Goal: Task Accomplishment & Management: Manage account settings

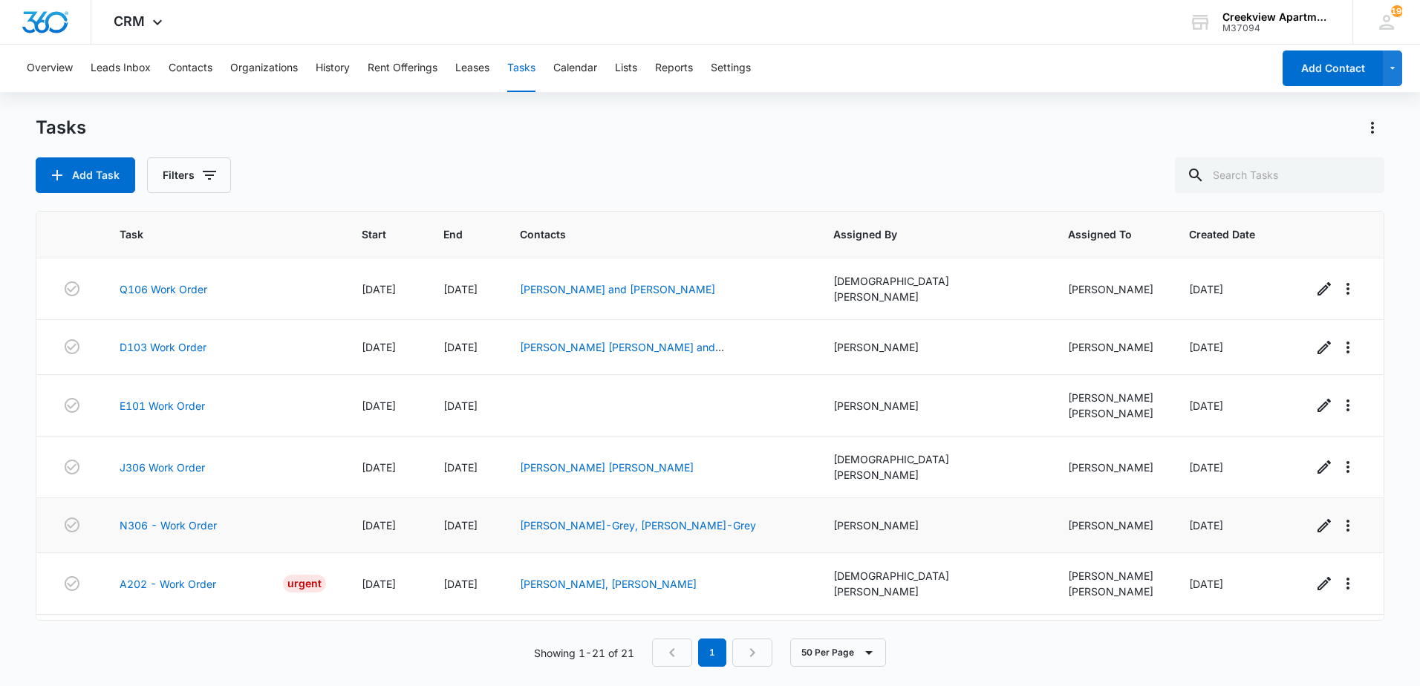
scroll to position [811, 0]
click at [134, 632] on link "J106 - Work Order" at bounding box center [167, 640] width 95 height 16
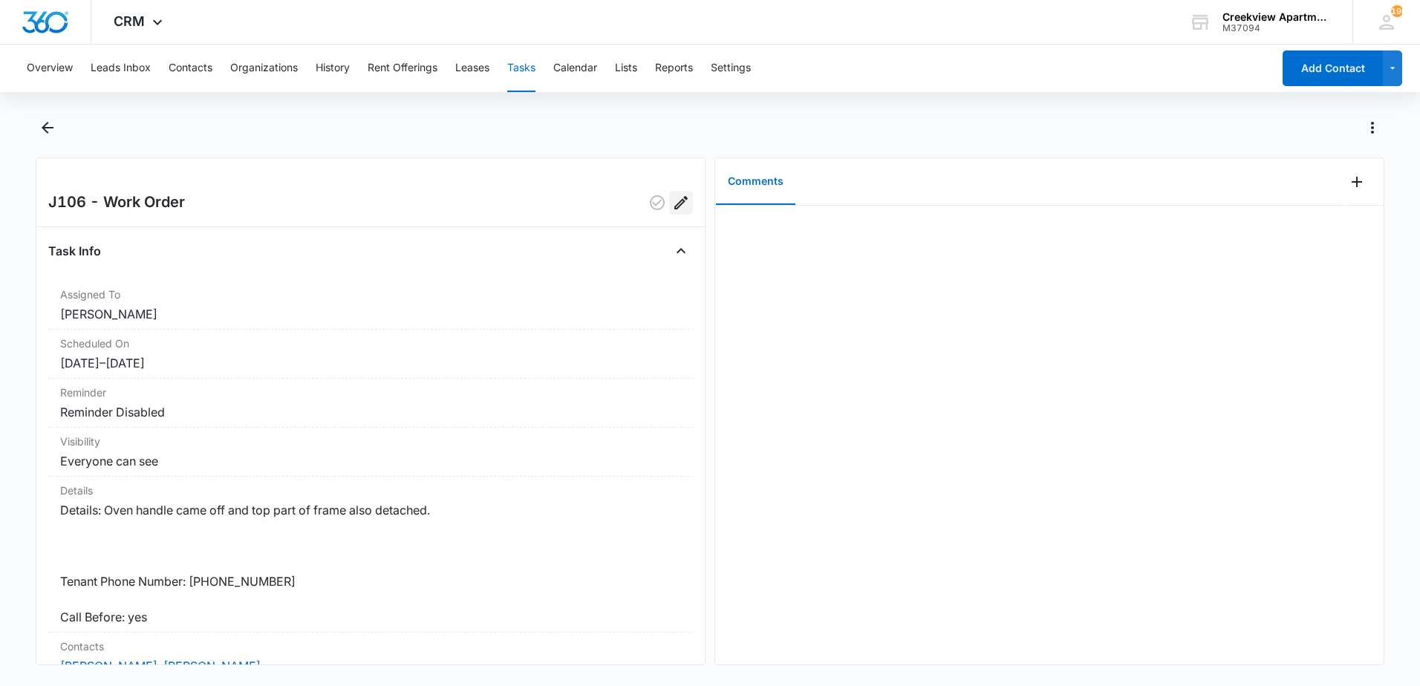
click at [672, 201] on icon "Edit" at bounding box center [681, 203] width 18 height 18
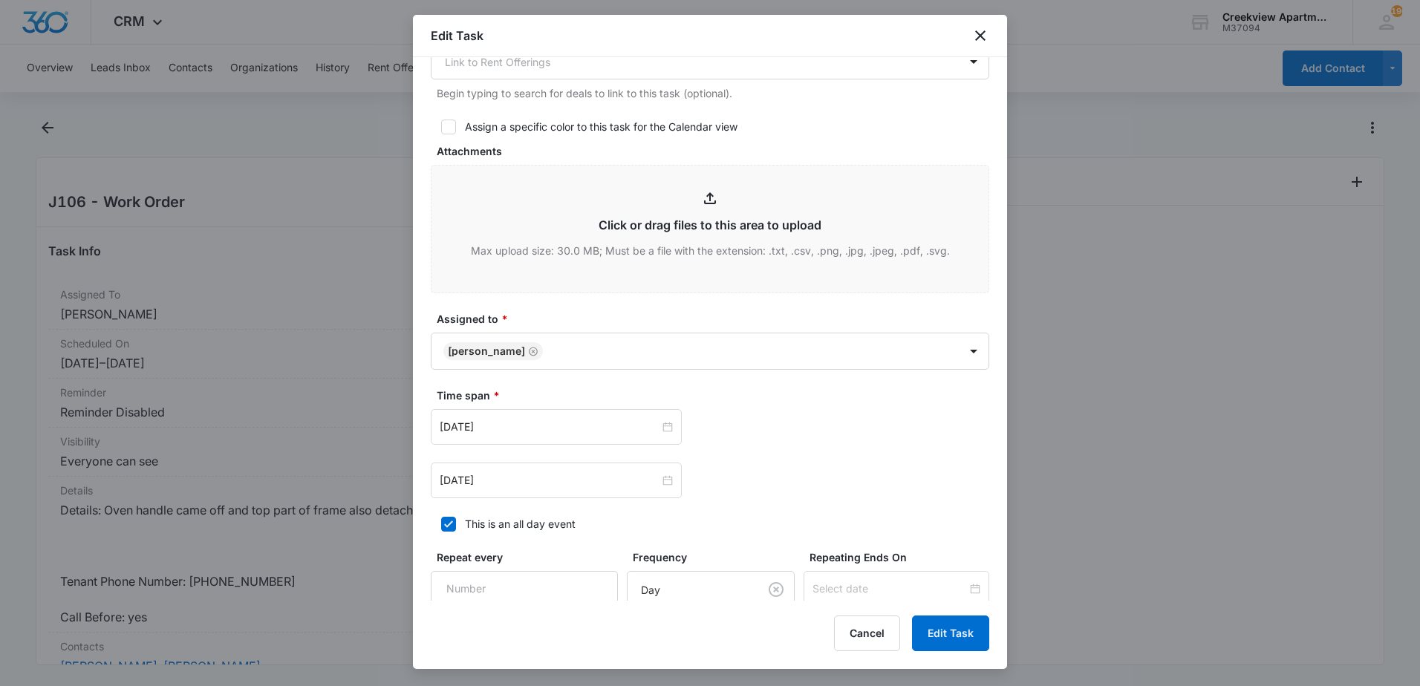
scroll to position [669, 0]
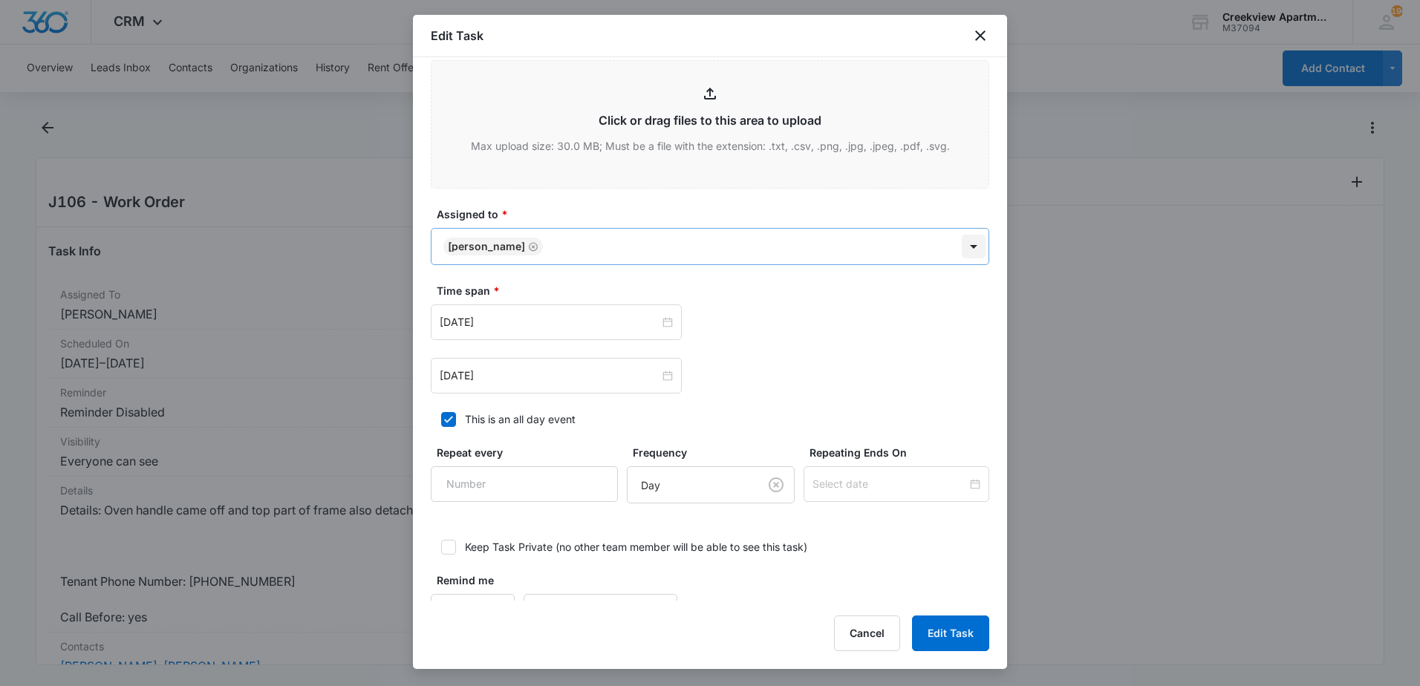
click at [964, 223] on body "CRM Apps Reputation Websites Forms CRM Email Content Intelligence Files Brand S…" at bounding box center [710, 343] width 1420 height 686
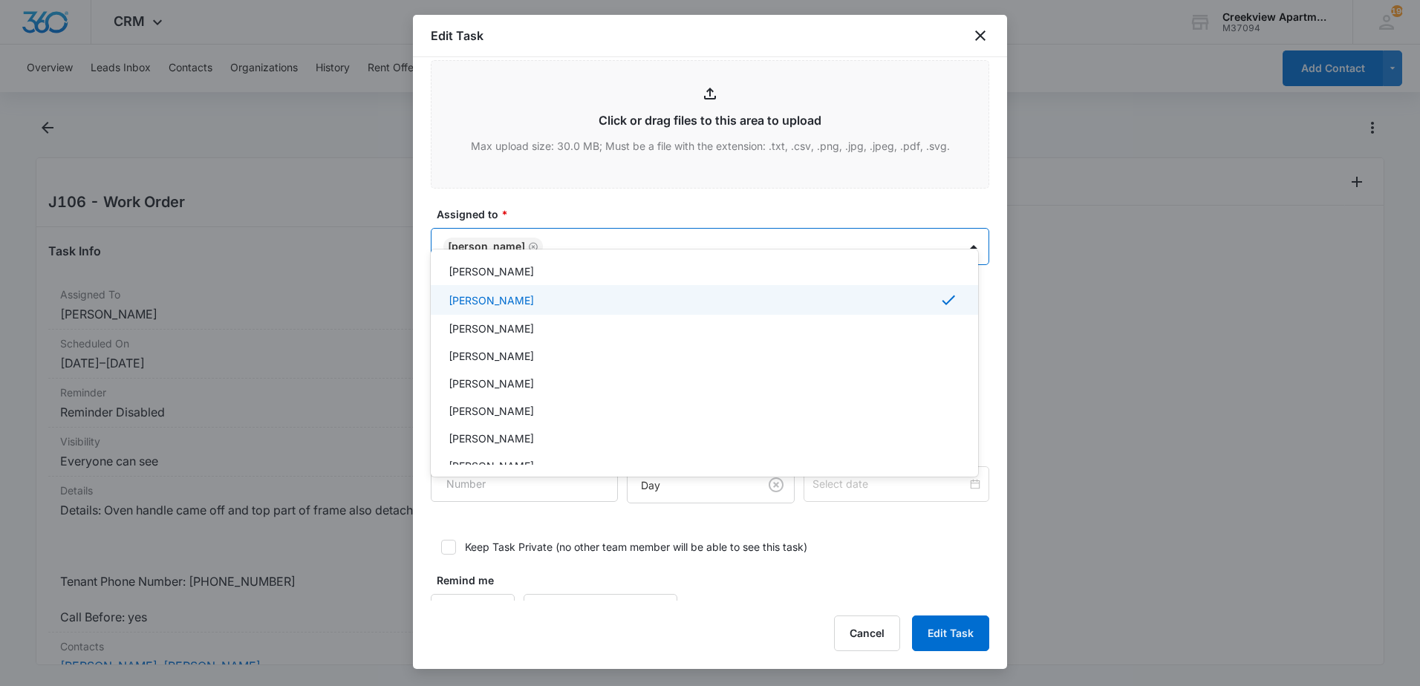
scroll to position [223, 0]
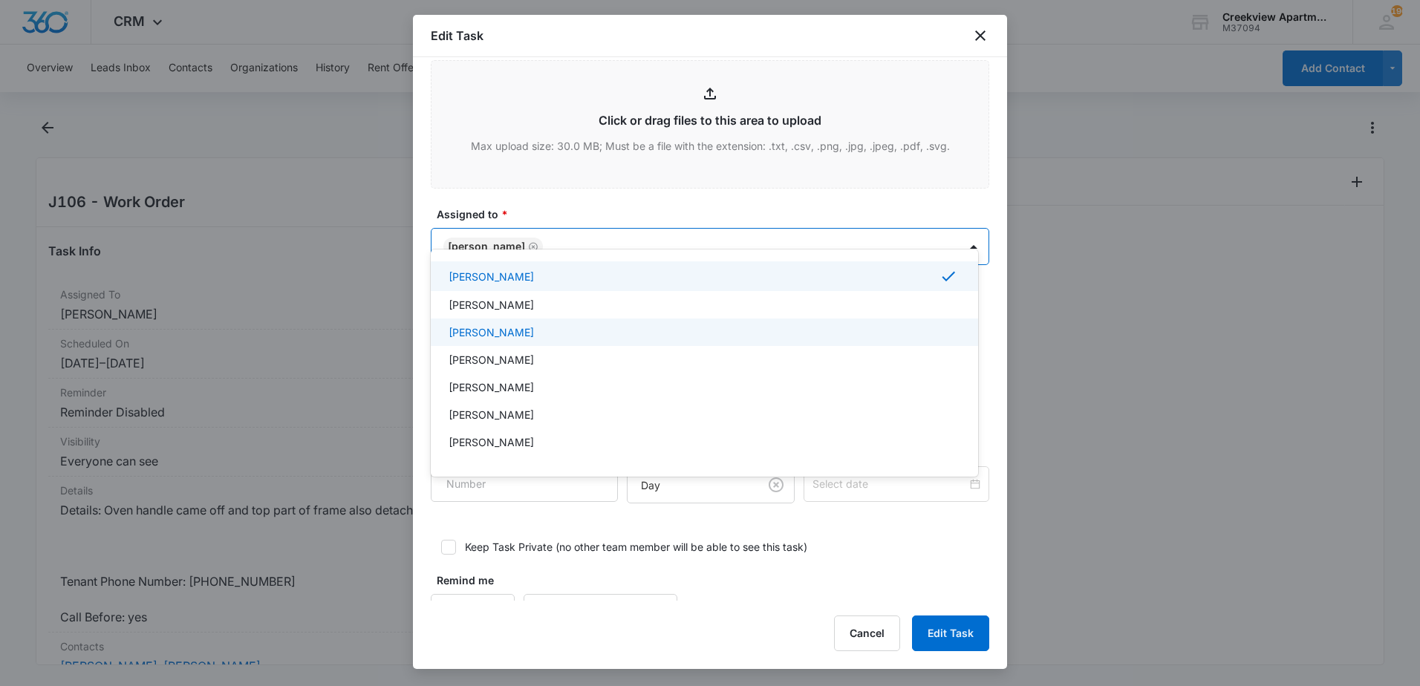
click at [527, 339] on div "Justin Higgins" at bounding box center [703, 333] width 509 height 16
click at [937, 642] on div at bounding box center [710, 343] width 1420 height 686
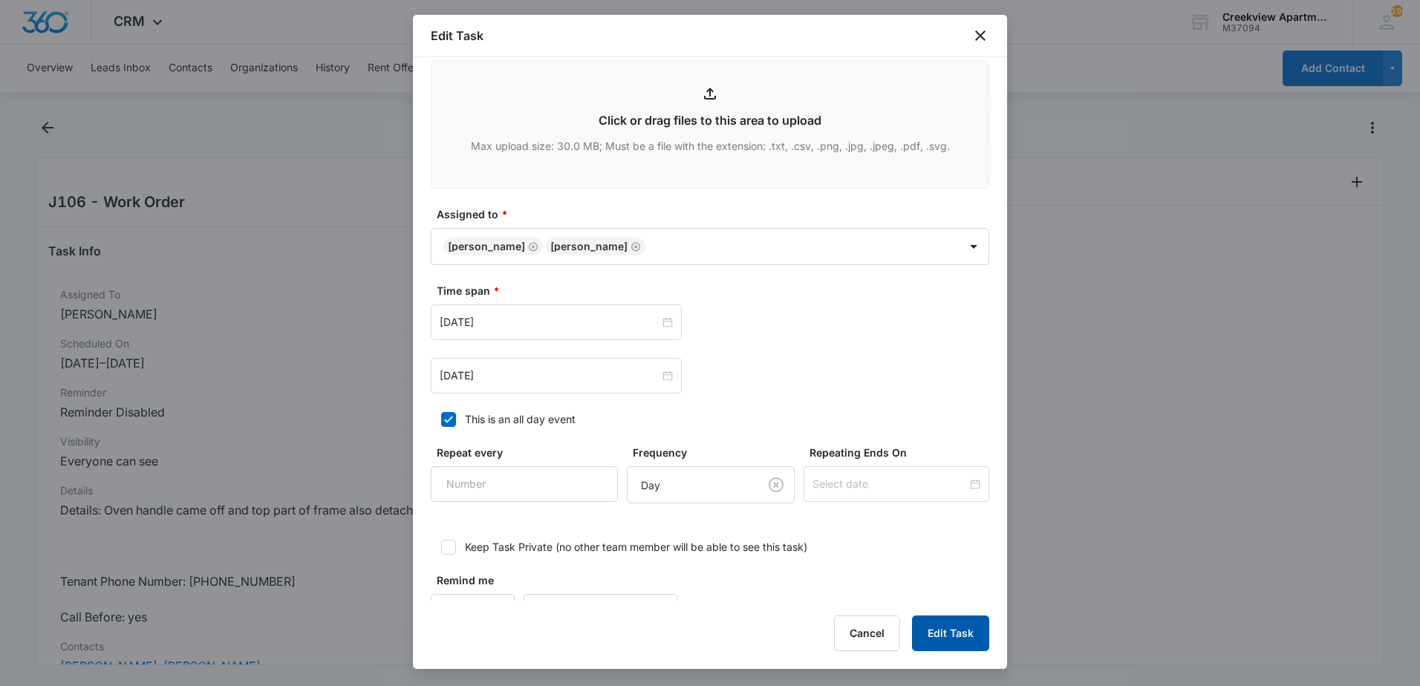
click at [937, 642] on button "Edit Task" at bounding box center [950, 634] width 77 height 36
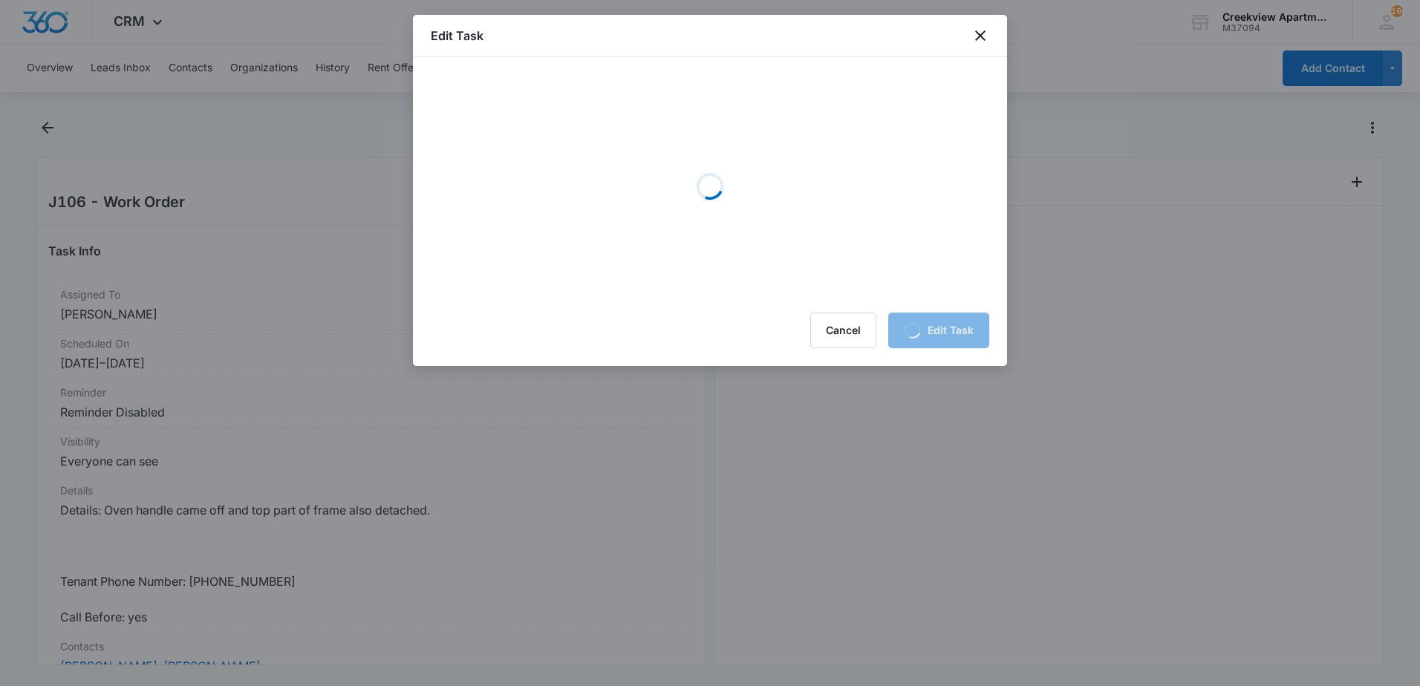
scroll to position [0, 0]
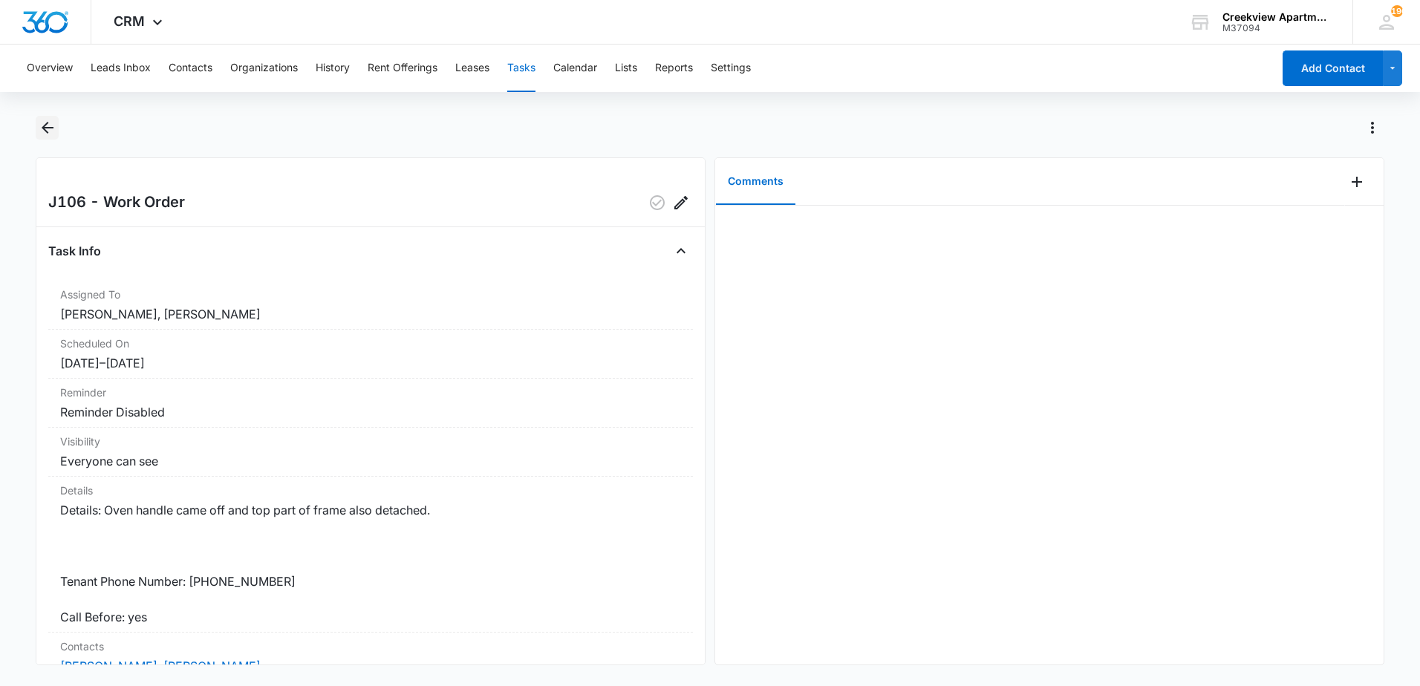
click at [53, 134] on icon "Back" at bounding box center [48, 128] width 18 height 18
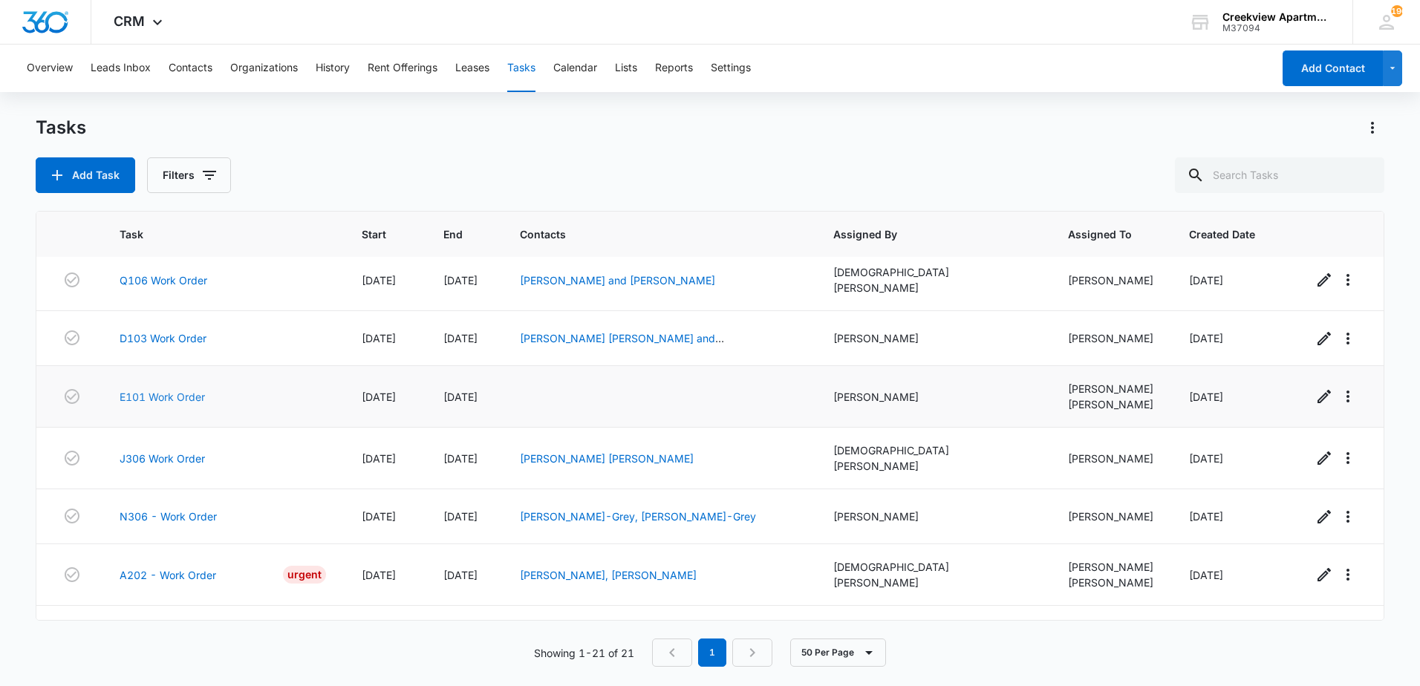
scroll to position [744, 0]
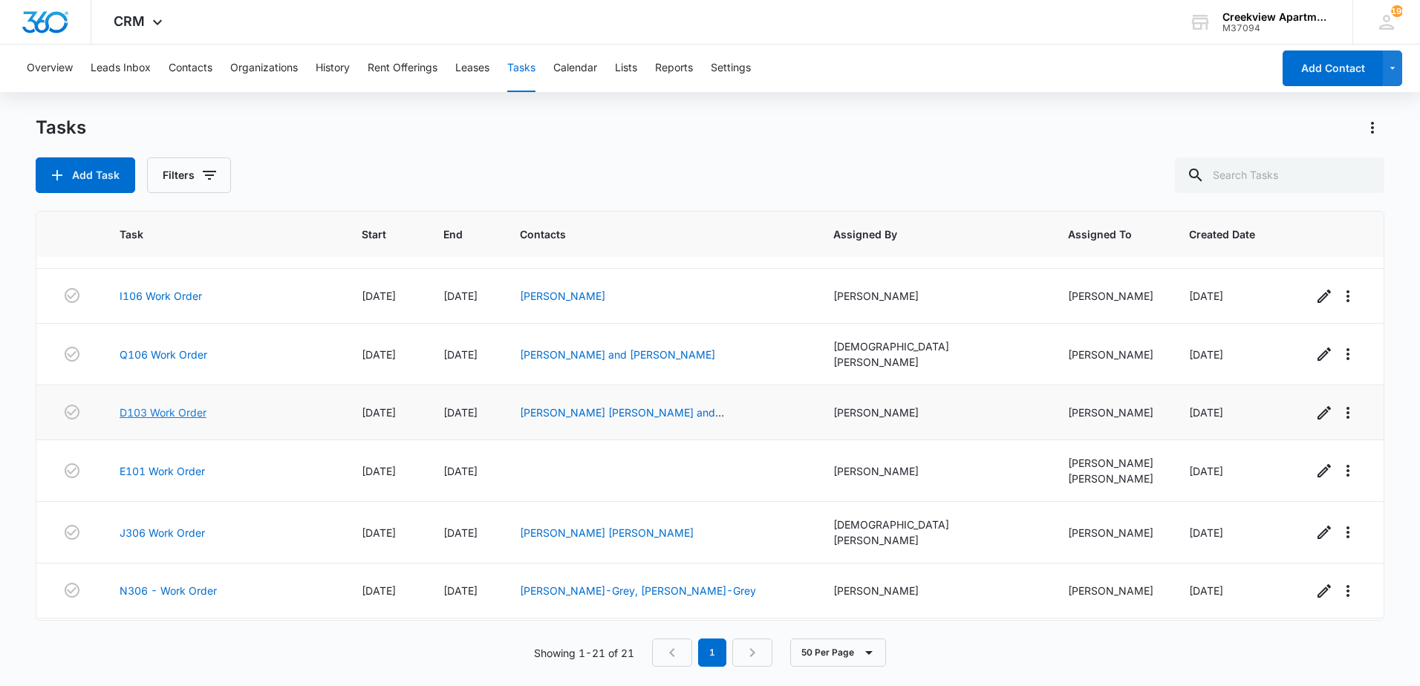
click at [172, 405] on link "D103 Work Order" at bounding box center [163, 413] width 87 height 16
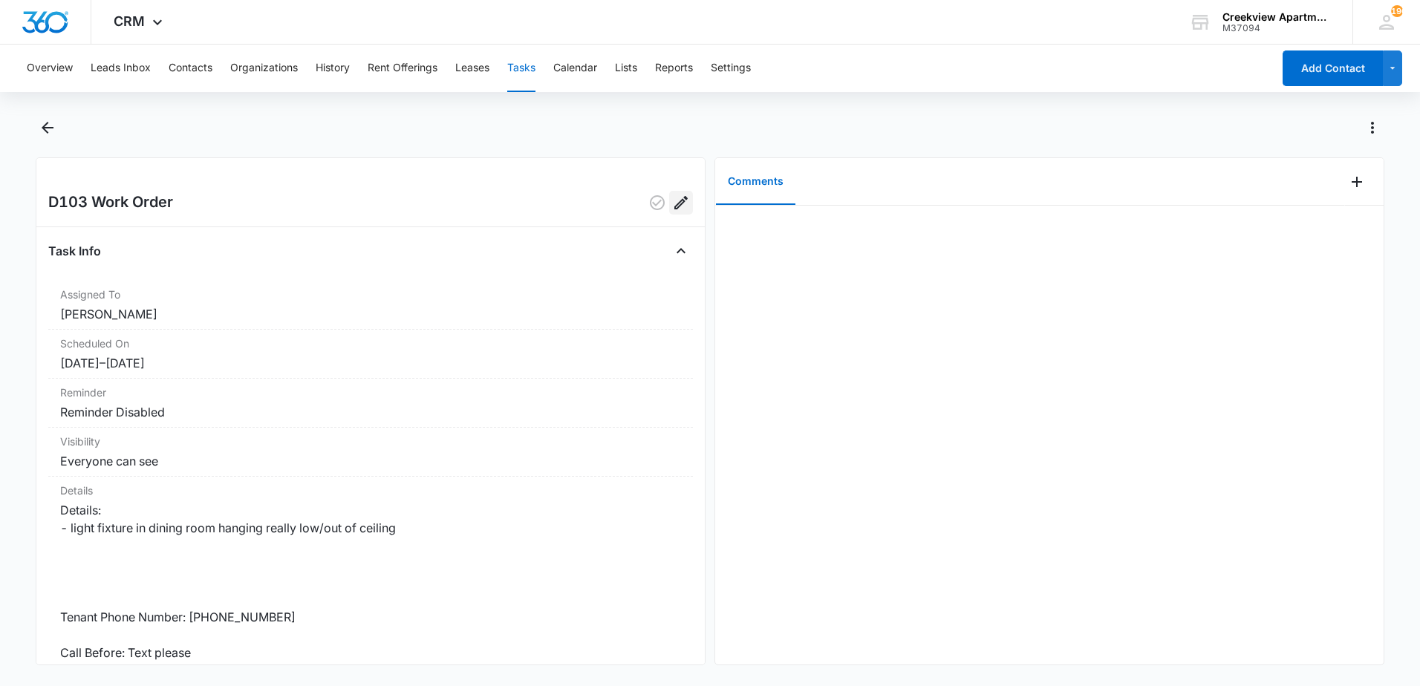
click at [677, 207] on icon "Edit" at bounding box center [681, 203] width 18 height 18
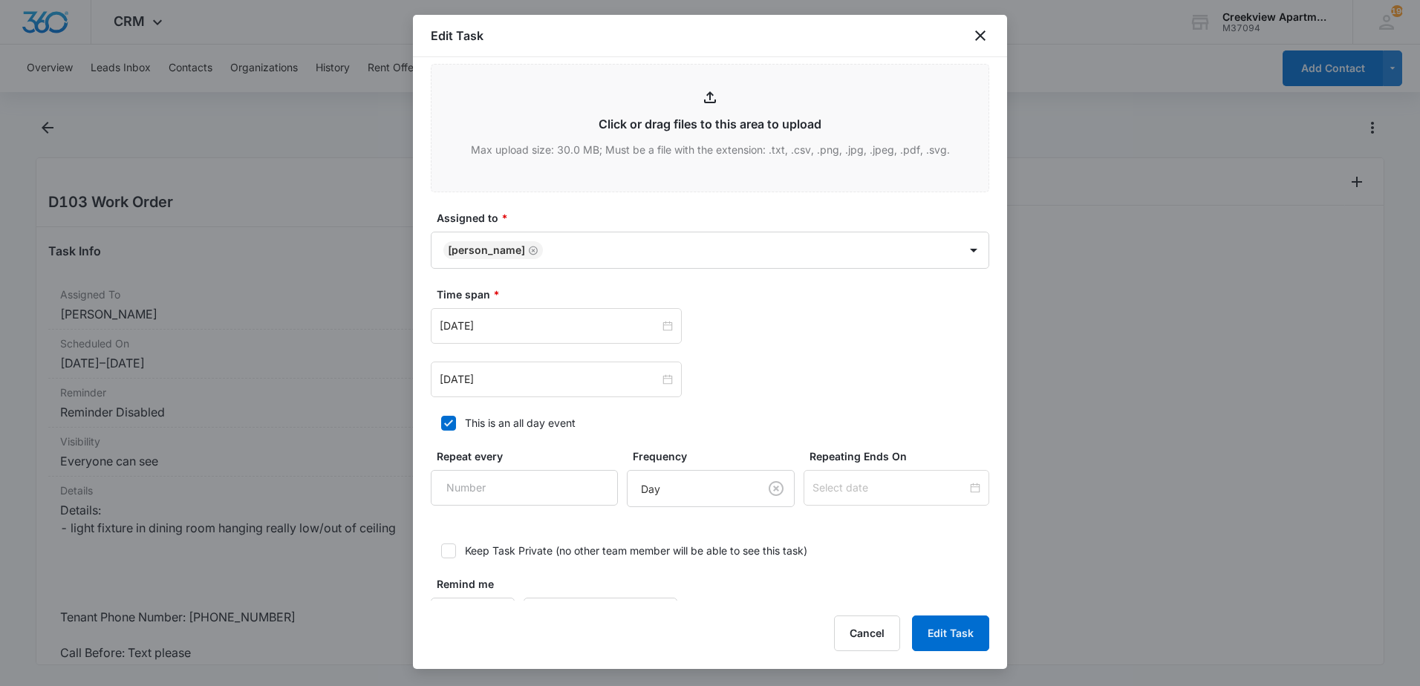
scroll to position [694, 0]
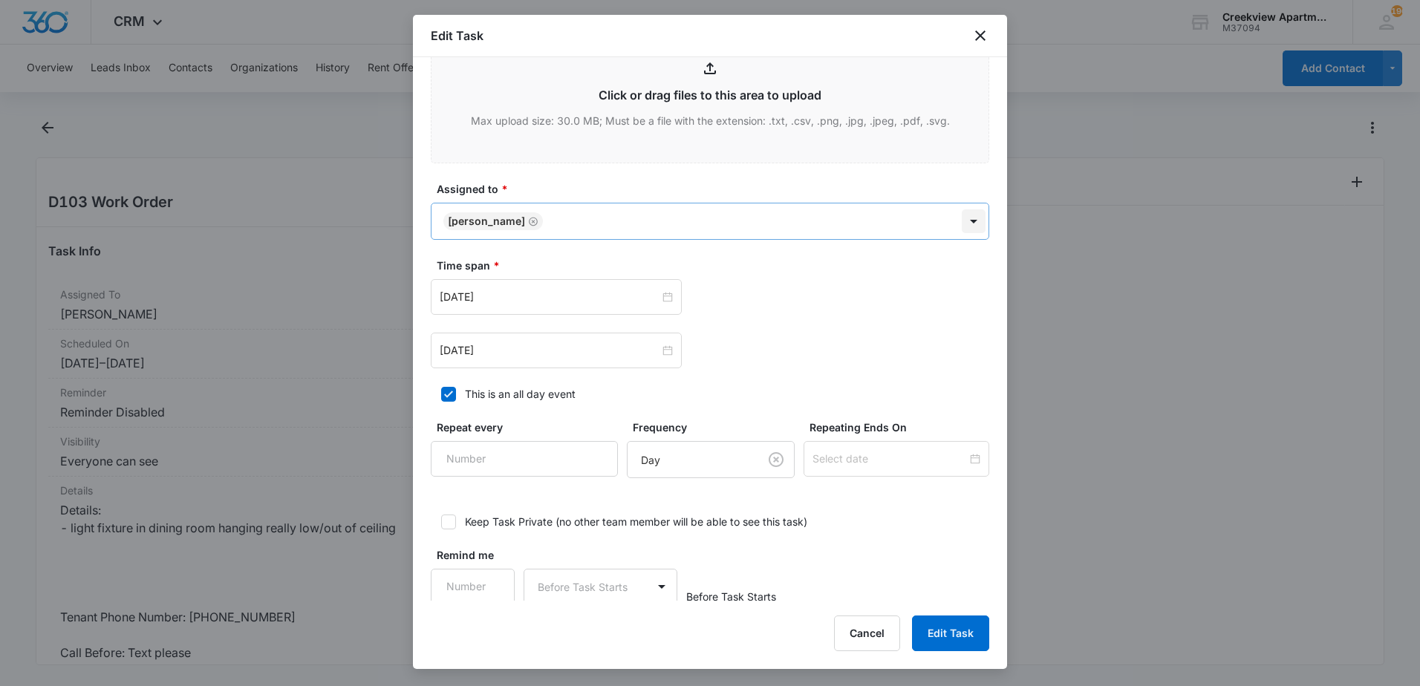
click at [970, 201] on body "CRM Apps Reputation Websites Forms CRM Email Content Intelligence Files Brand S…" at bounding box center [710, 343] width 1420 height 686
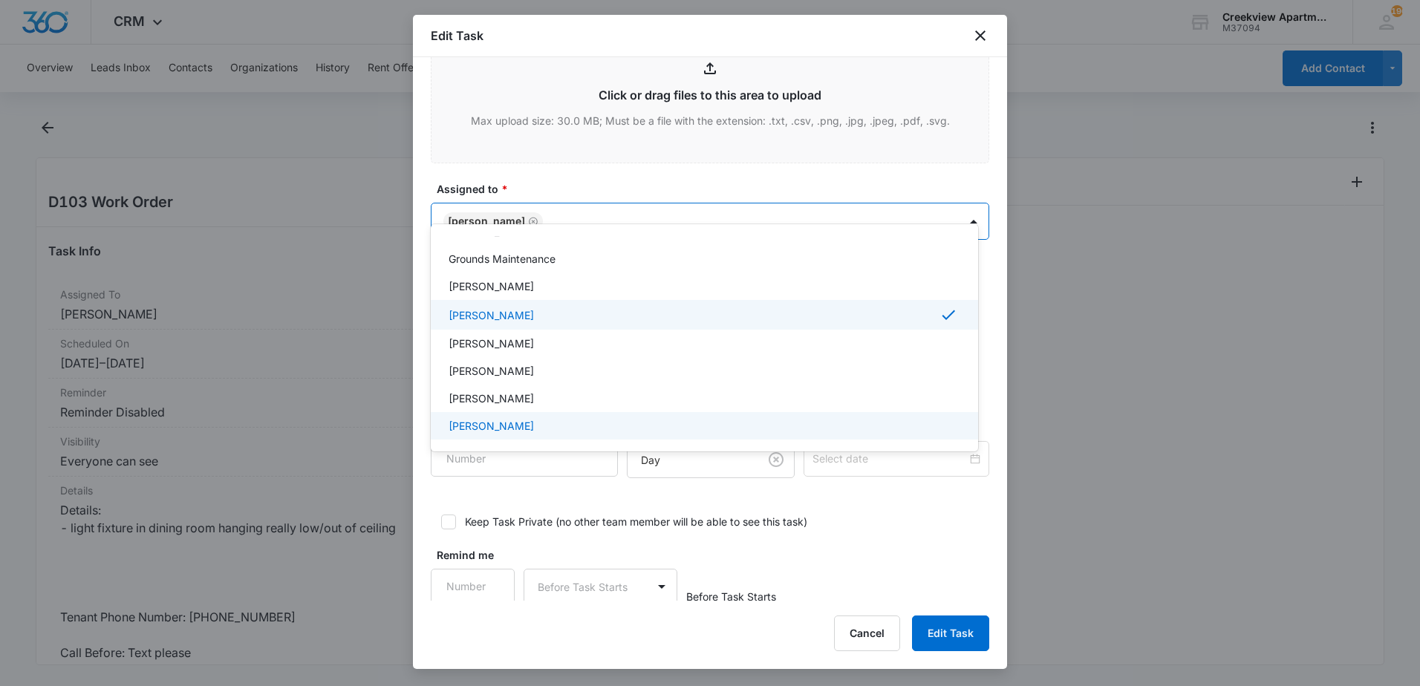
scroll to position [223, 0]
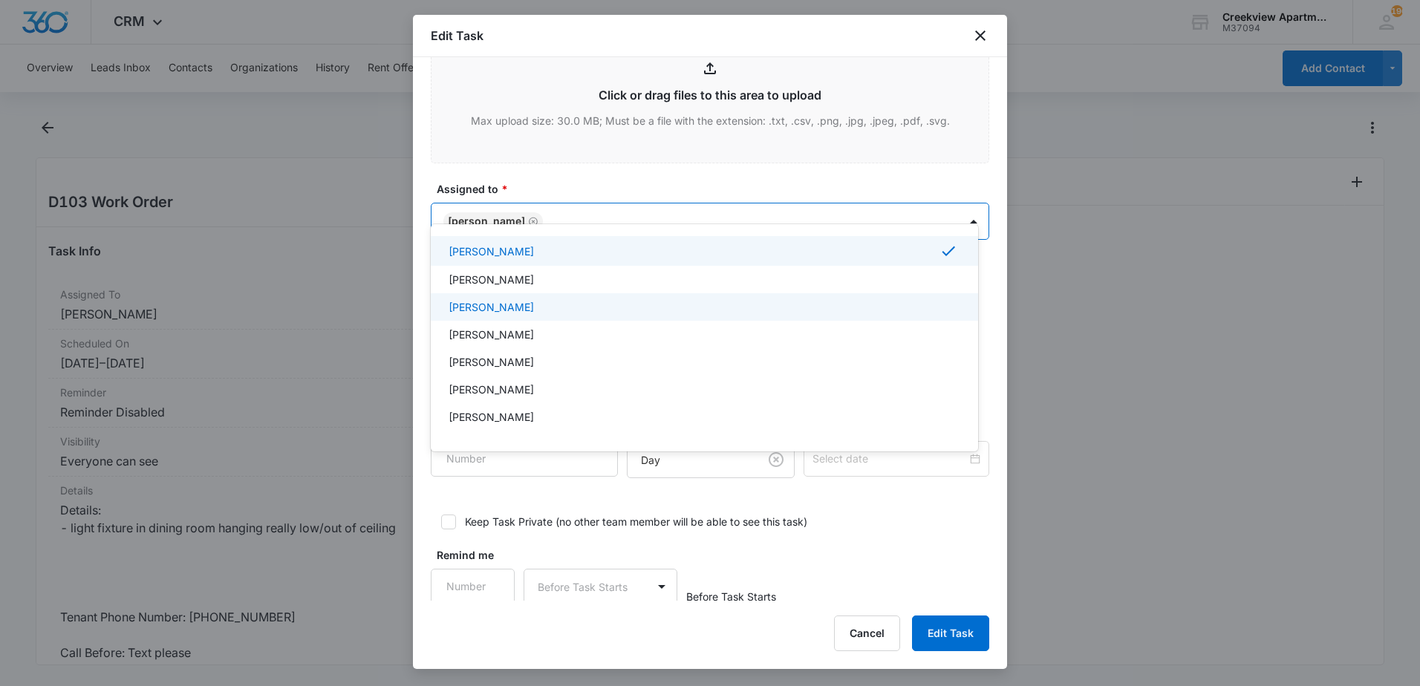
click at [705, 319] on div "[PERSON_NAME]" at bounding box center [705, 306] width 548 height 27
click at [932, 623] on div at bounding box center [710, 343] width 1420 height 686
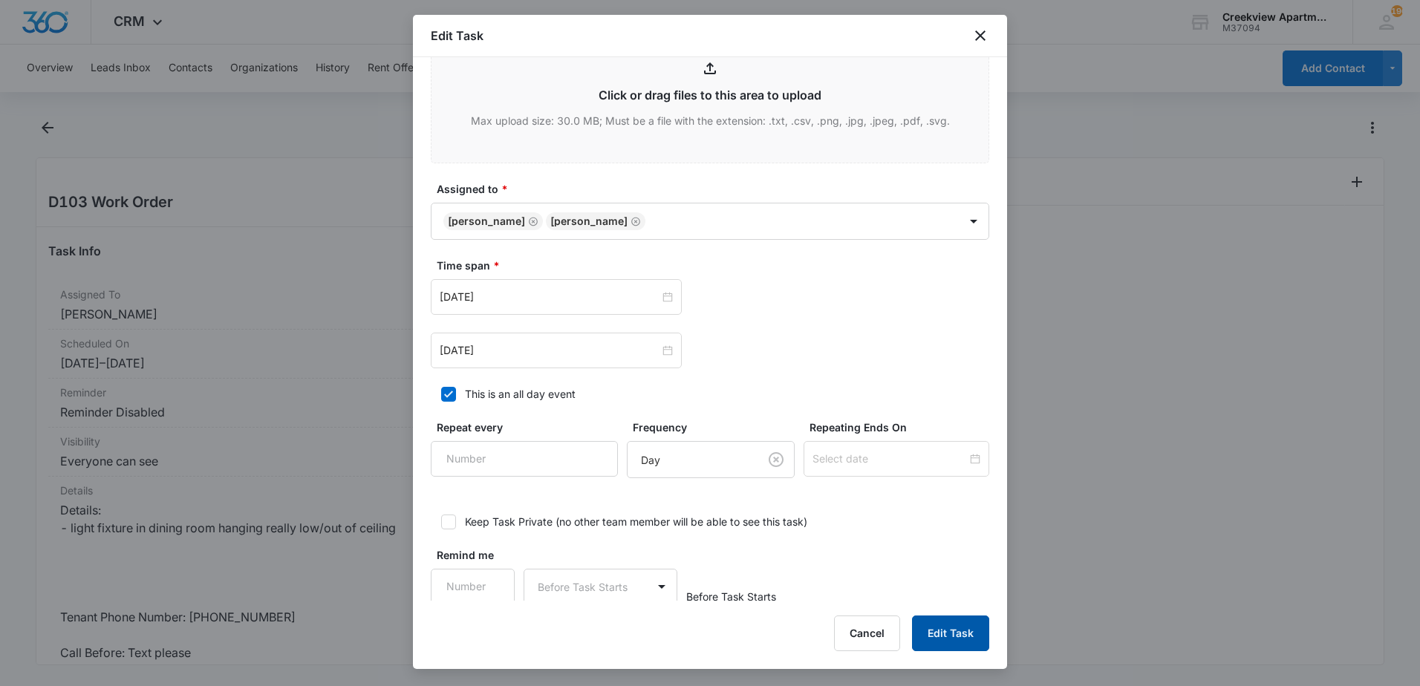
click at [934, 623] on button "Edit Task" at bounding box center [950, 634] width 77 height 36
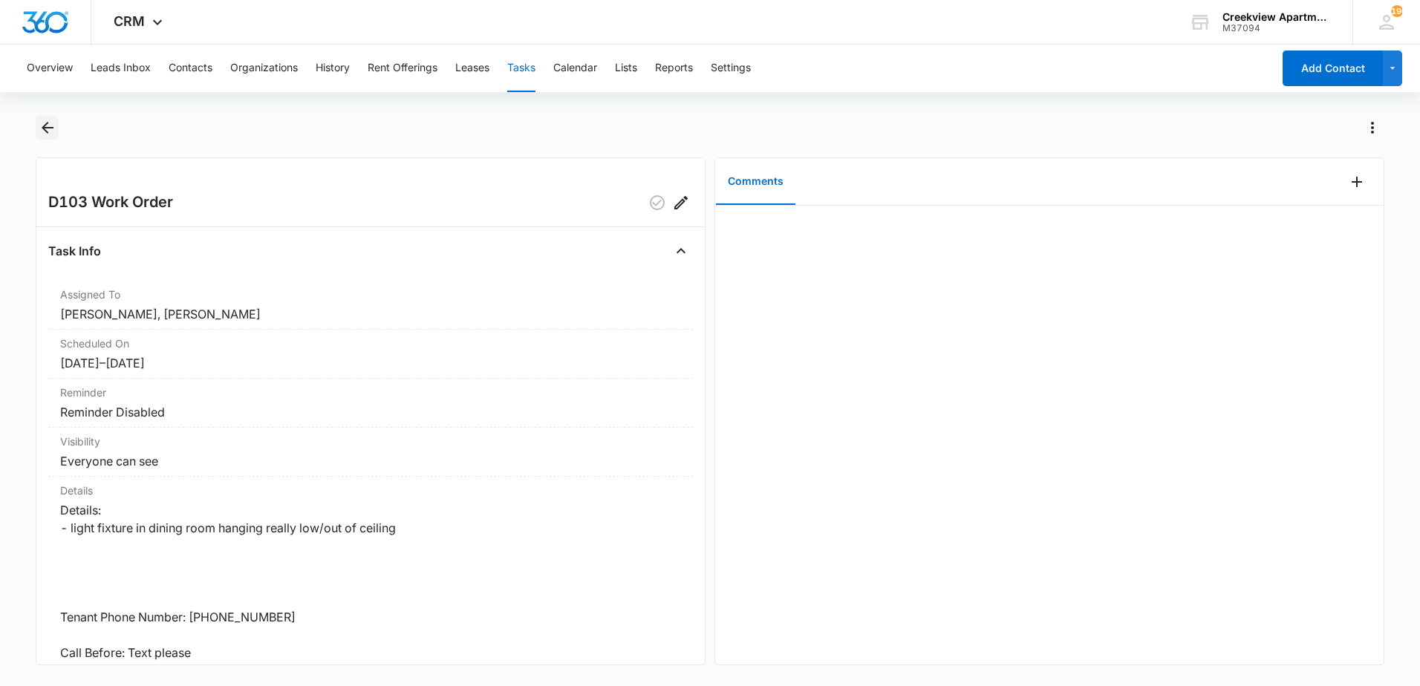
click at [43, 131] on icon "Back" at bounding box center [48, 128] width 18 height 18
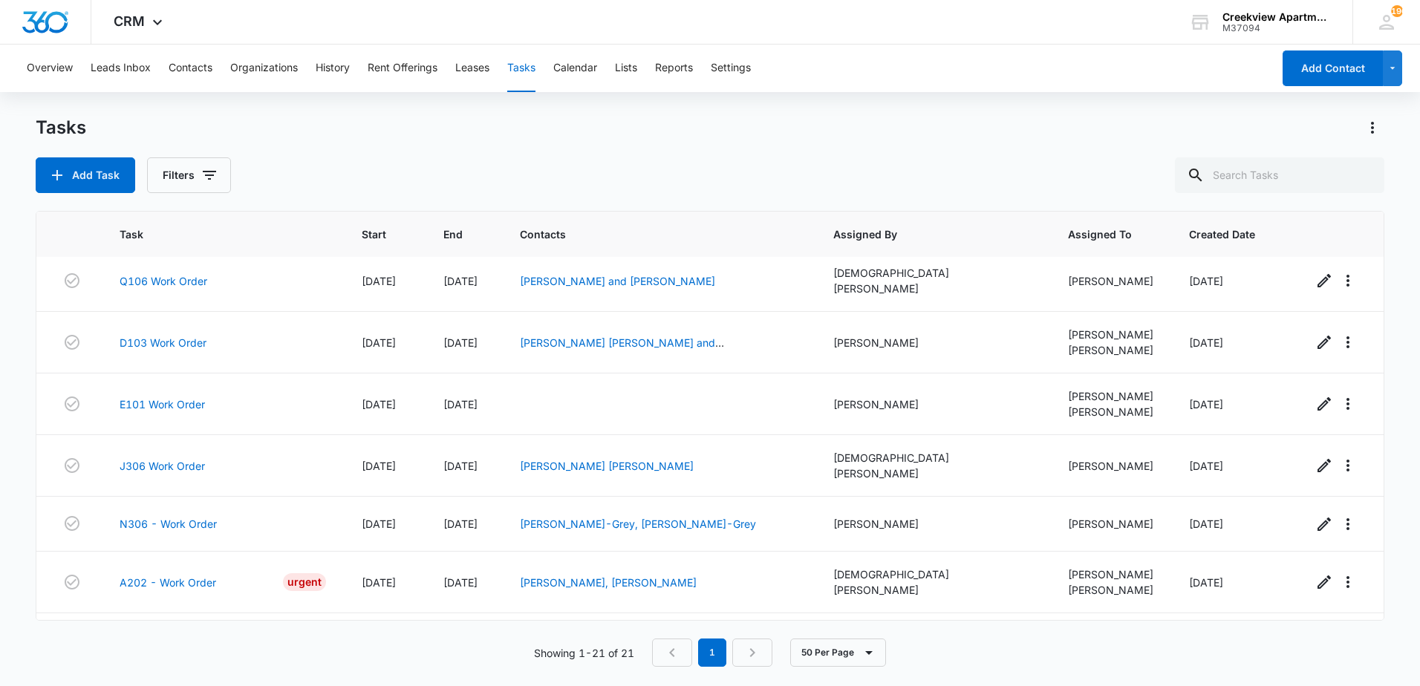
scroll to position [825, 0]
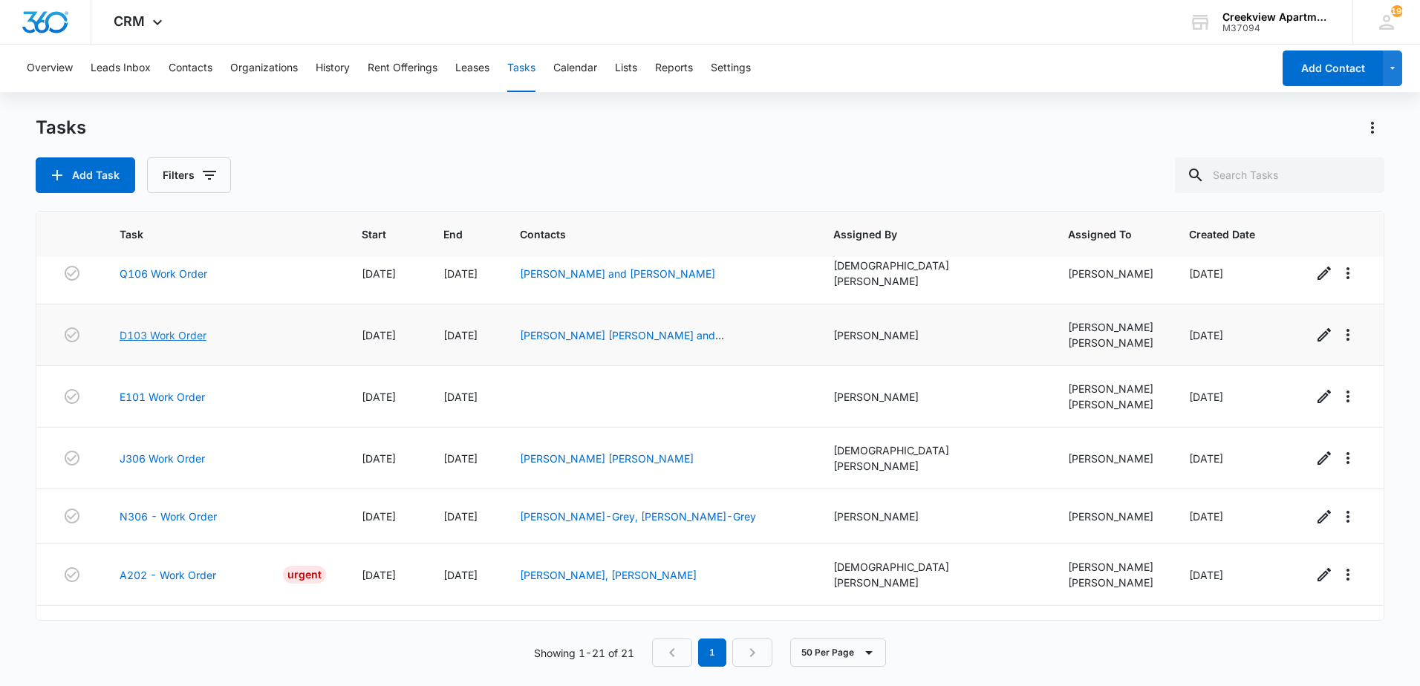
click at [163, 328] on link "D103 Work Order" at bounding box center [163, 336] width 87 height 16
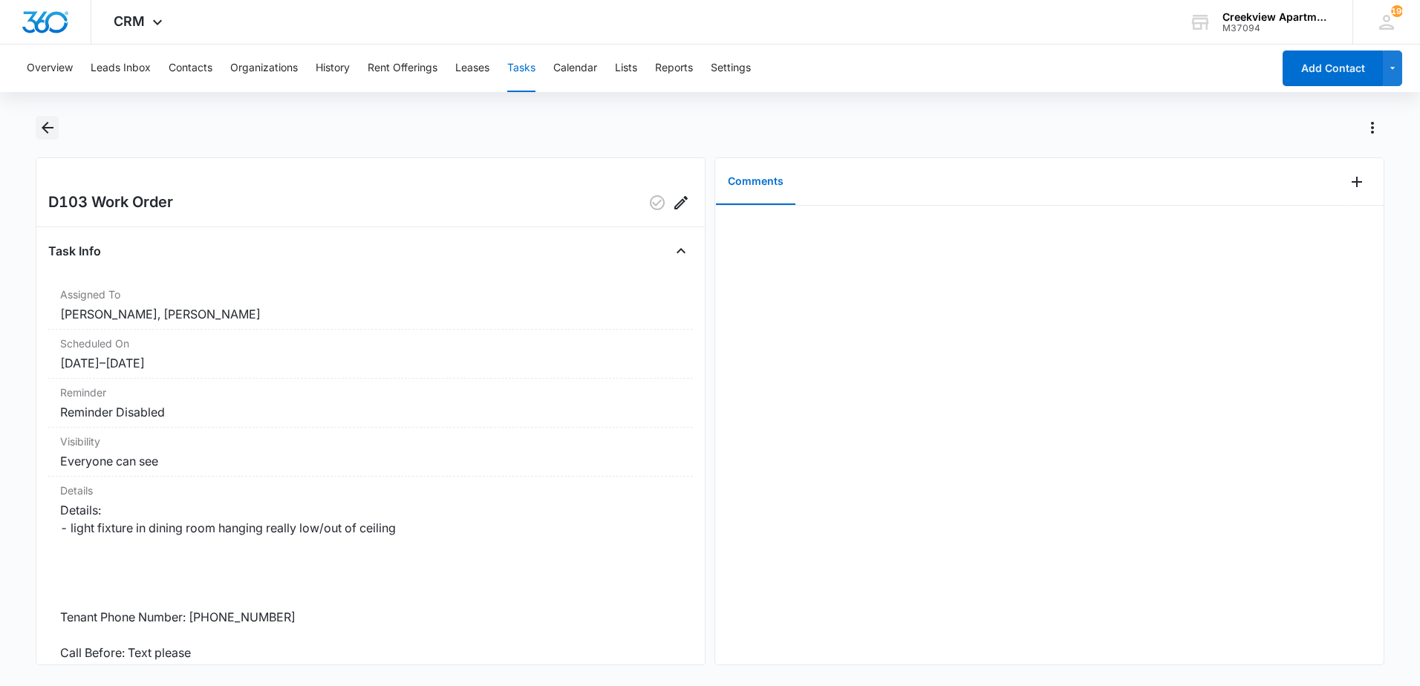
click at [58, 134] on button "Back" at bounding box center [47, 128] width 23 height 24
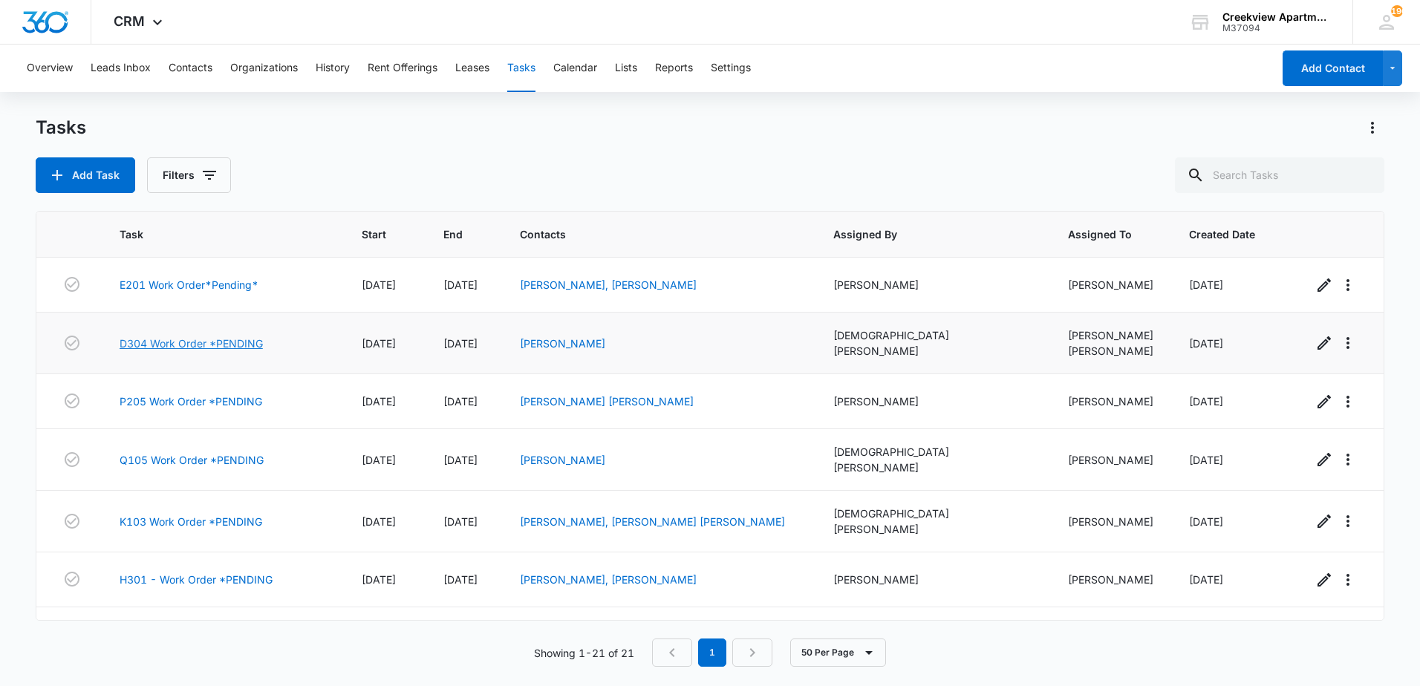
click at [220, 347] on link "D304 Work Order *PENDING" at bounding box center [191, 344] width 143 height 16
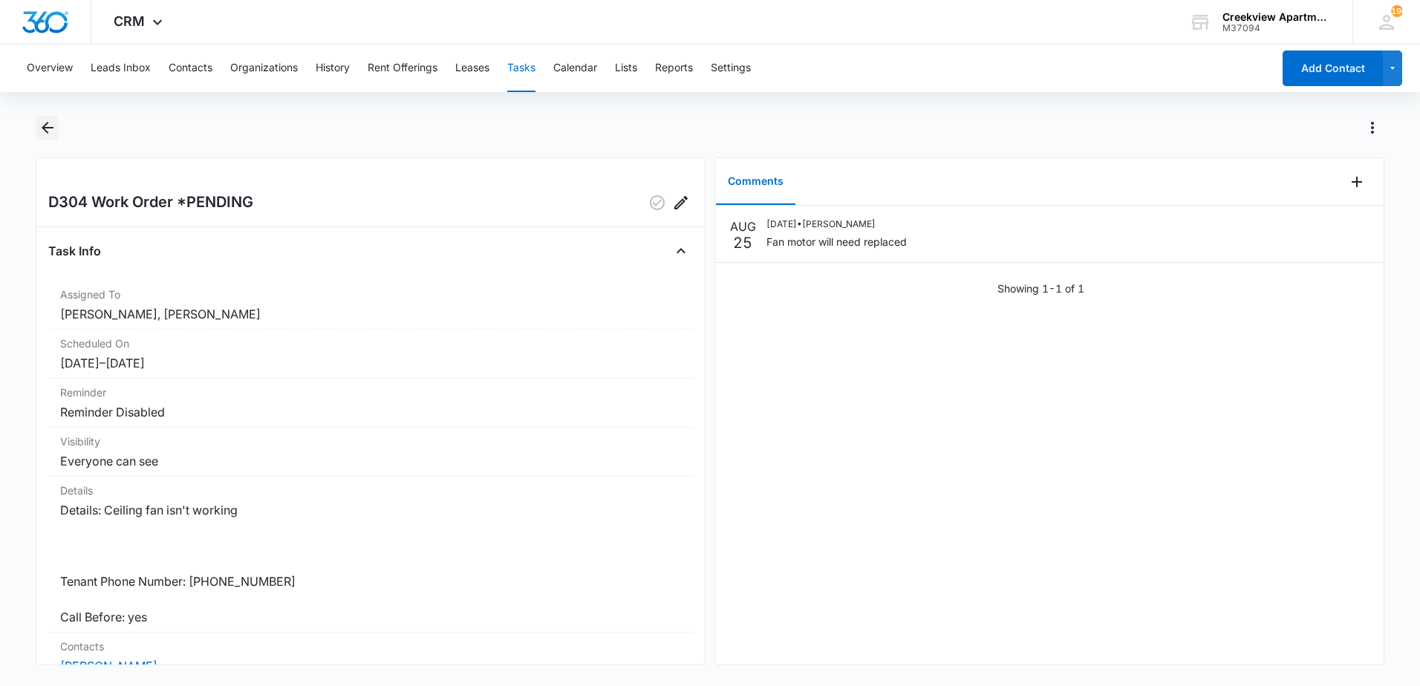
click at [40, 134] on icon "Back" at bounding box center [48, 128] width 18 height 18
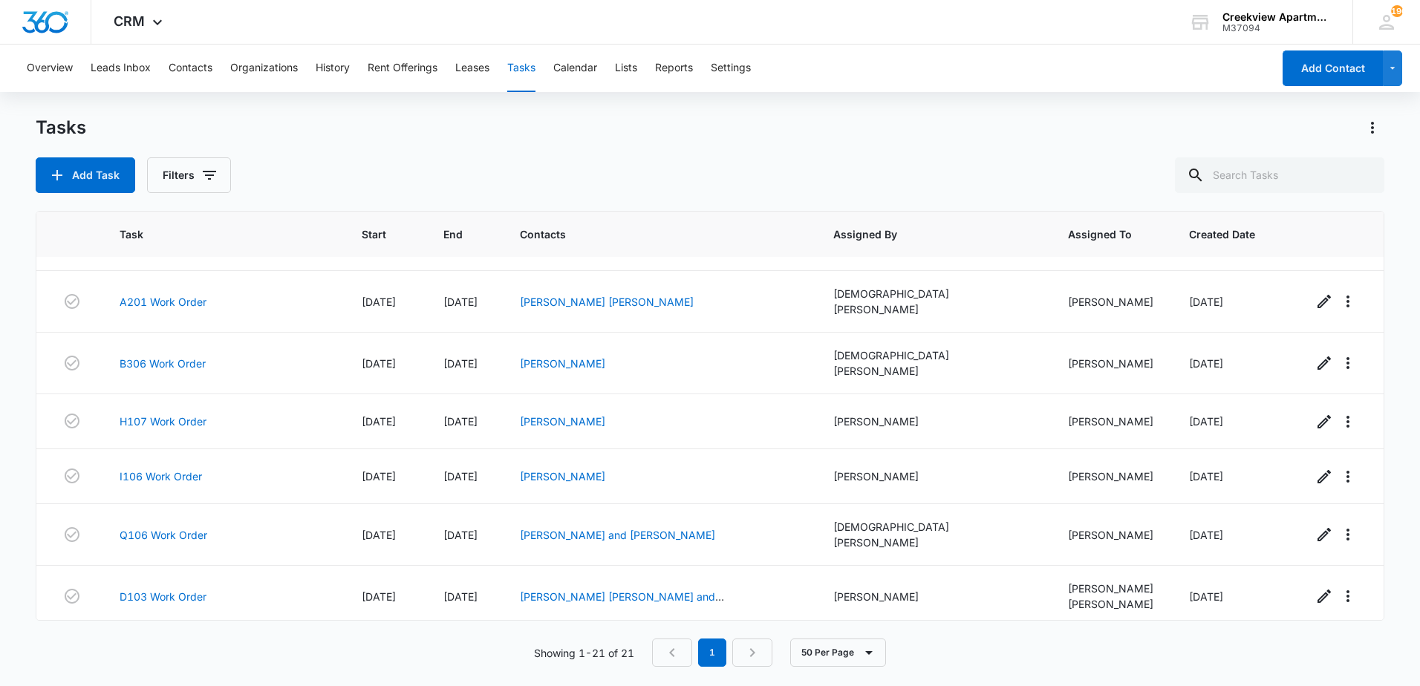
scroll to position [594, 0]
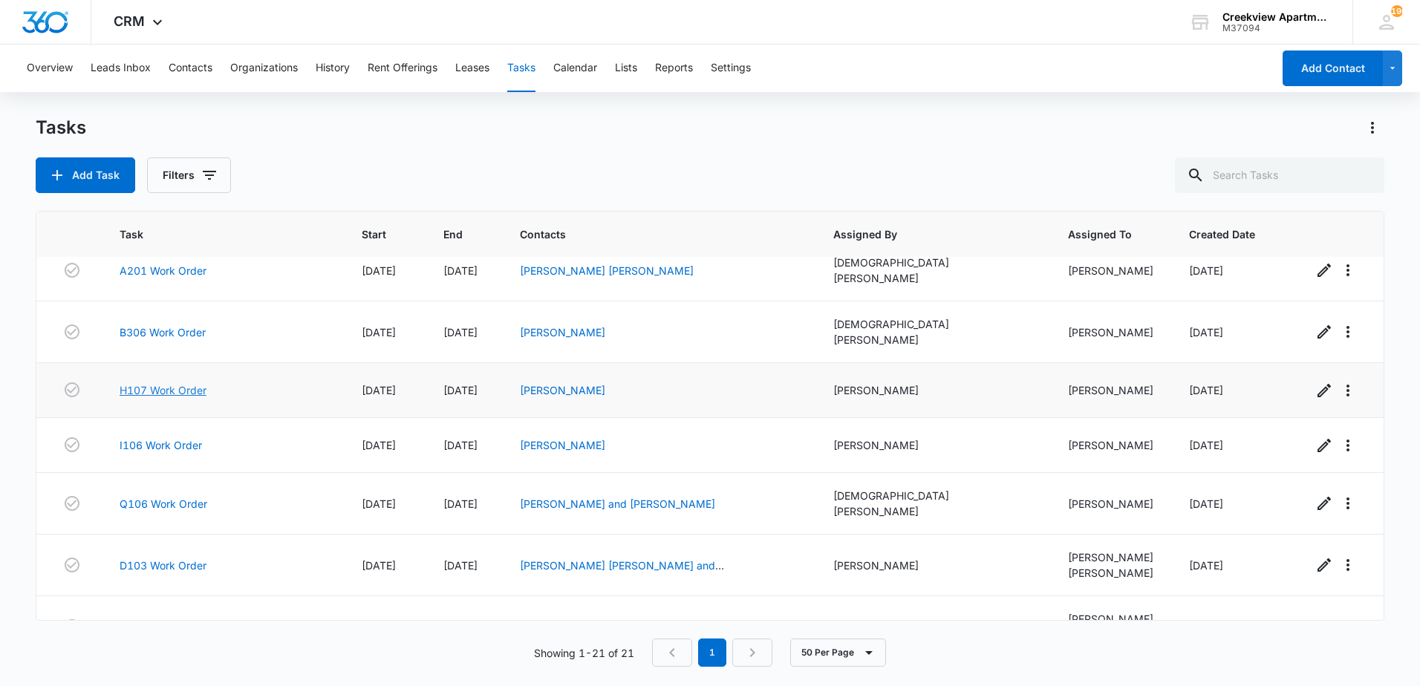
click at [198, 383] on link "H107 Work Order" at bounding box center [163, 391] width 87 height 16
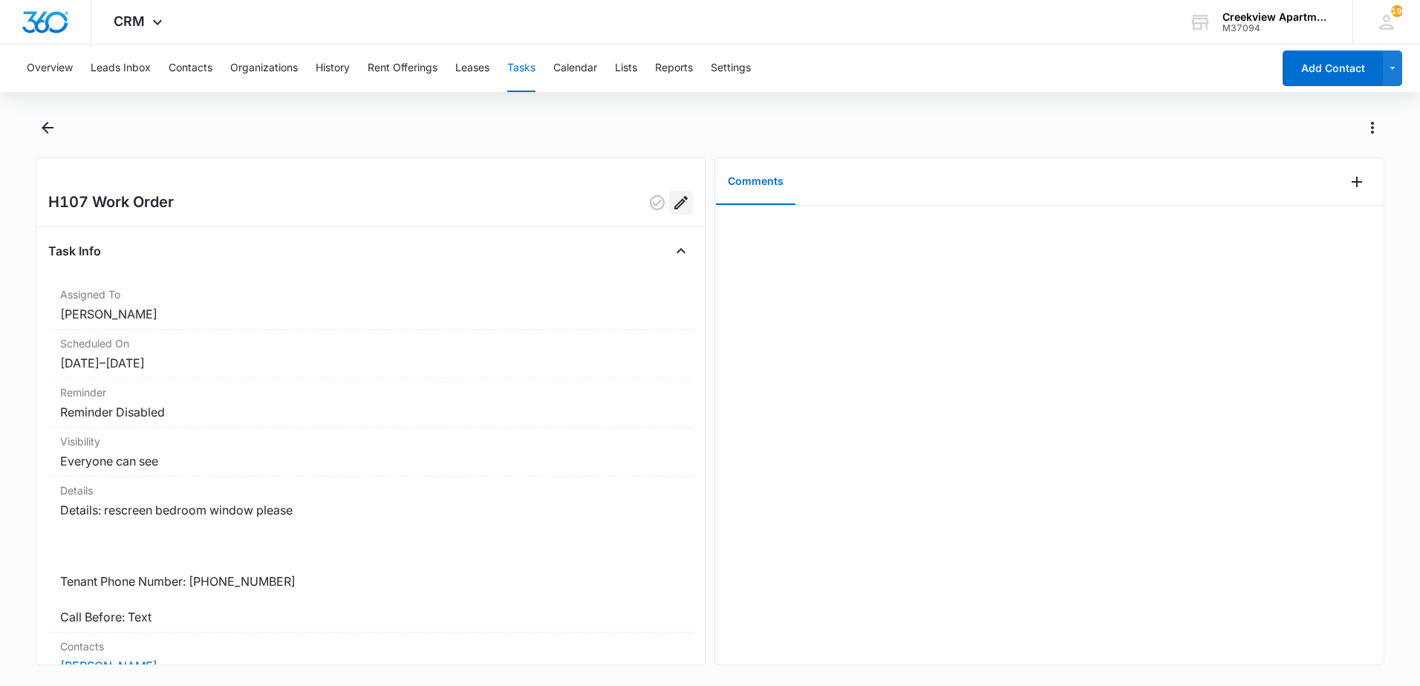
click at [675, 198] on icon "Edit" at bounding box center [681, 202] width 13 height 13
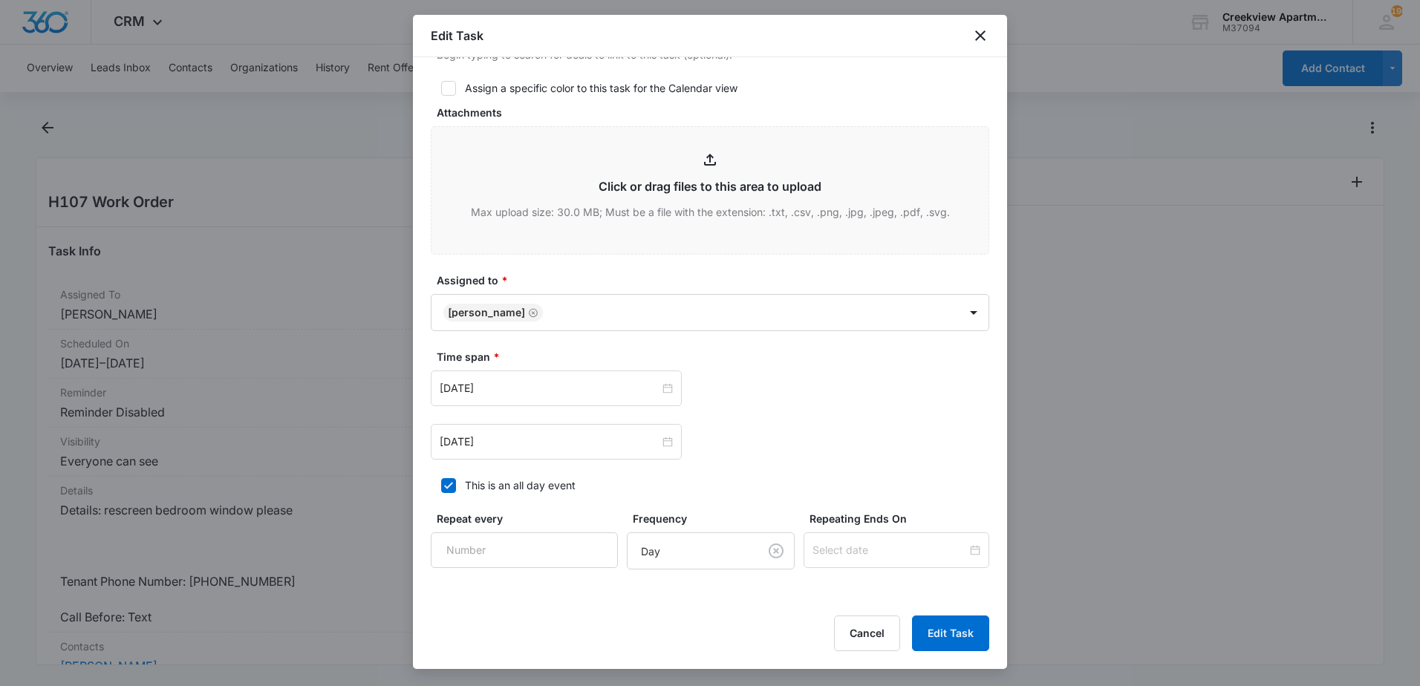
scroll to position [594, 0]
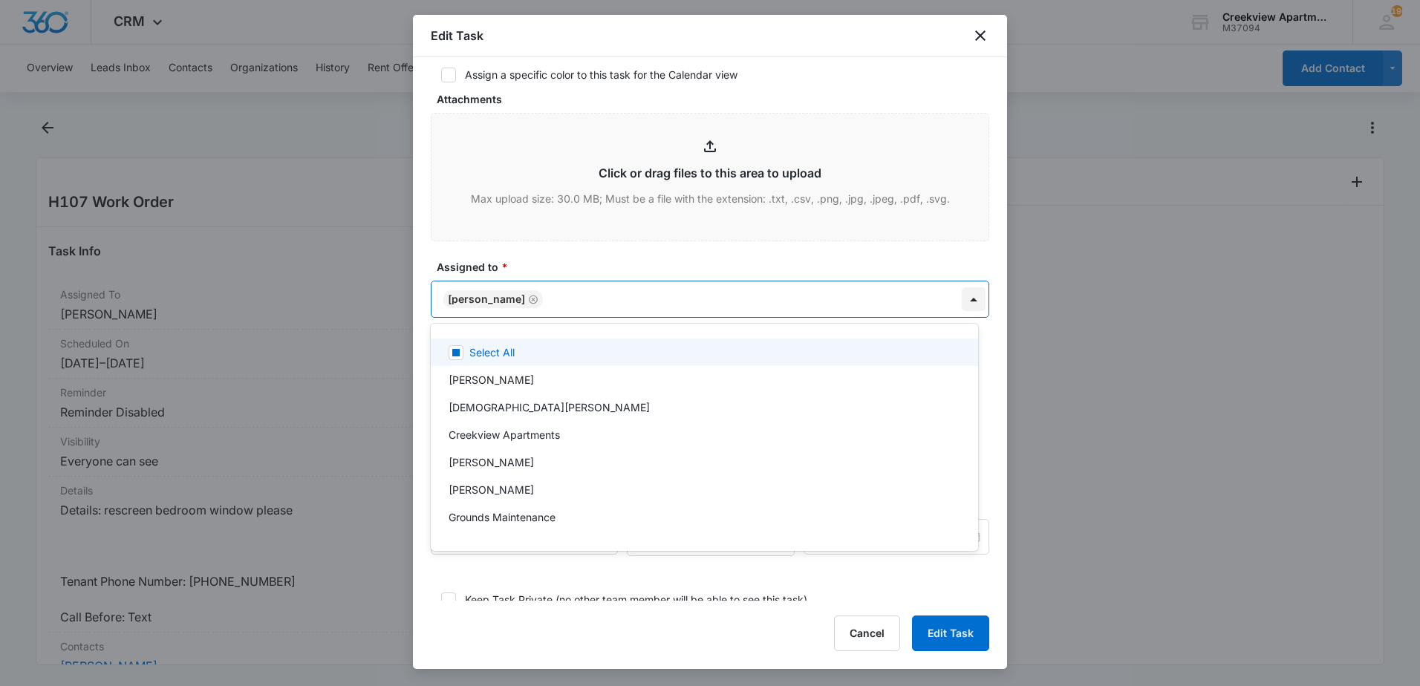
click at [955, 298] on body "CRM Apps Reputation Websites Forms CRM Email Content Intelligence Files Brand S…" at bounding box center [710, 343] width 1420 height 686
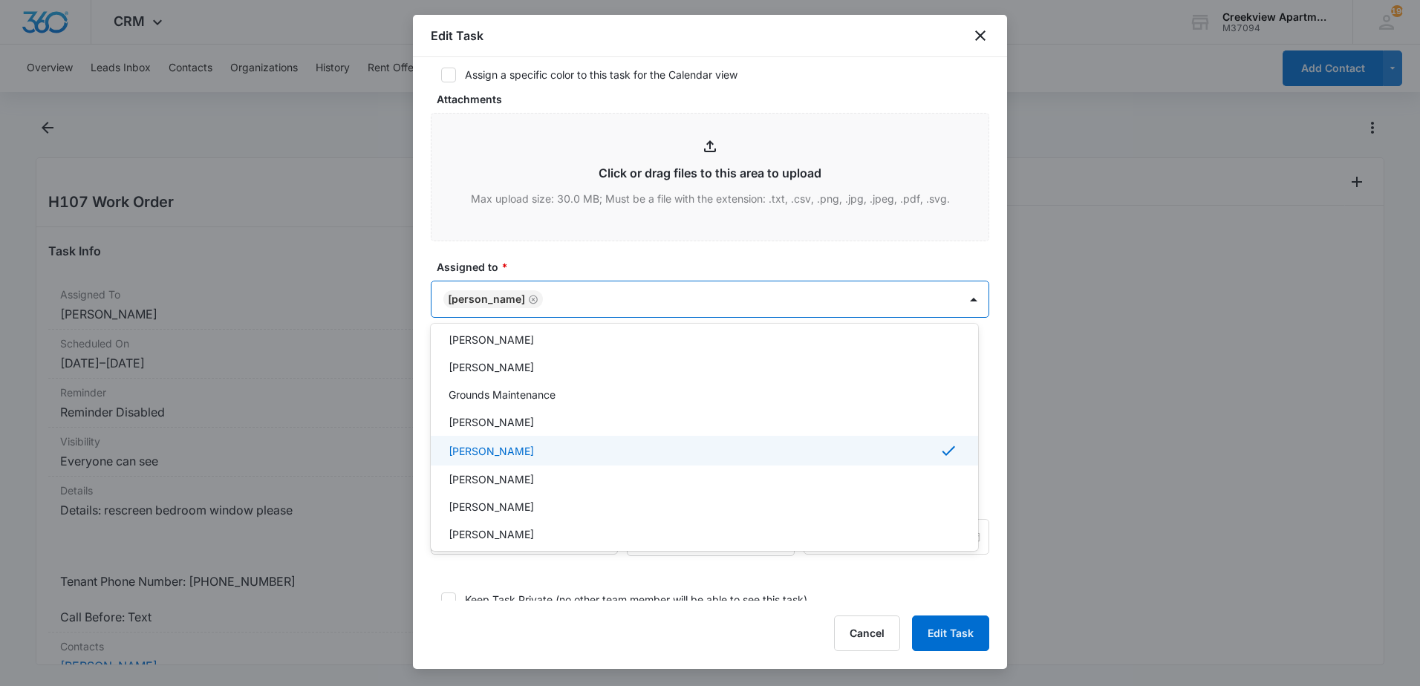
scroll to position [149, 0]
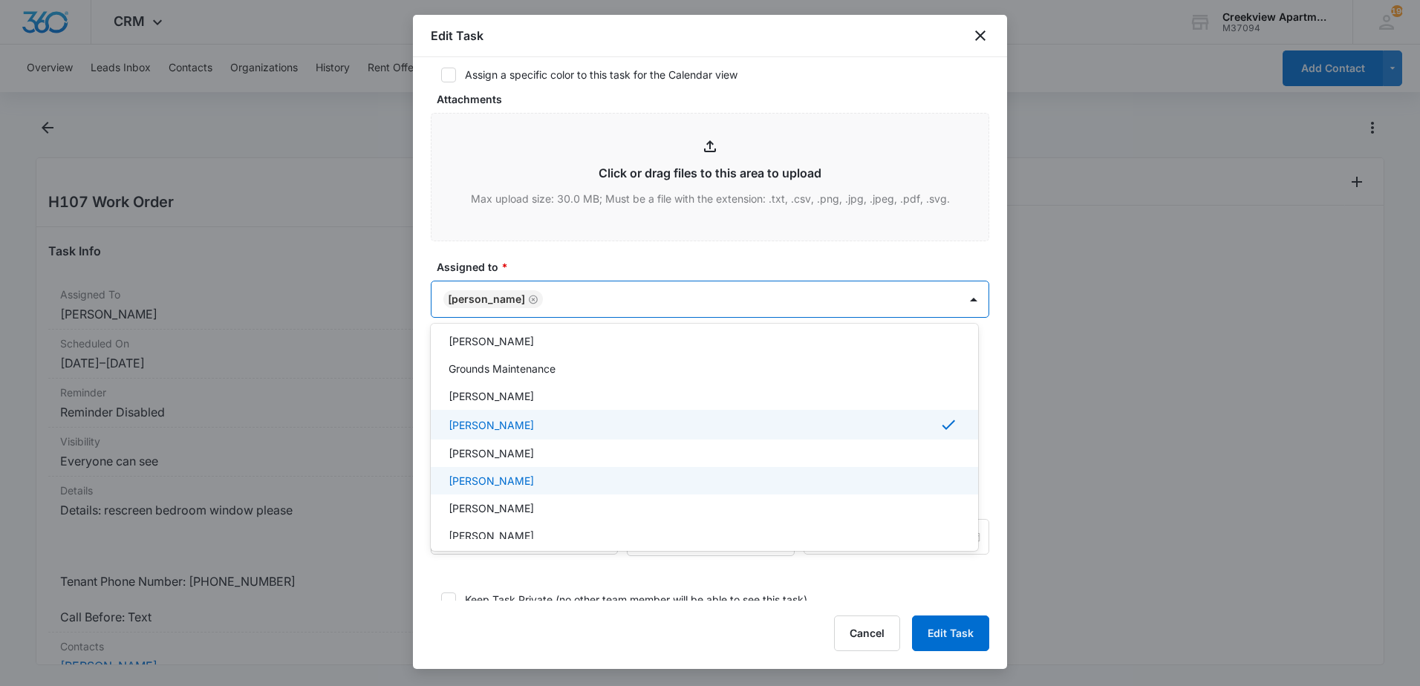
click at [656, 489] on div "[PERSON_NAME]" at bounding box center [705, 480] width 548 height 27
click at [940, 634] on div at bounding box center [710, 343] width 1420 height 686
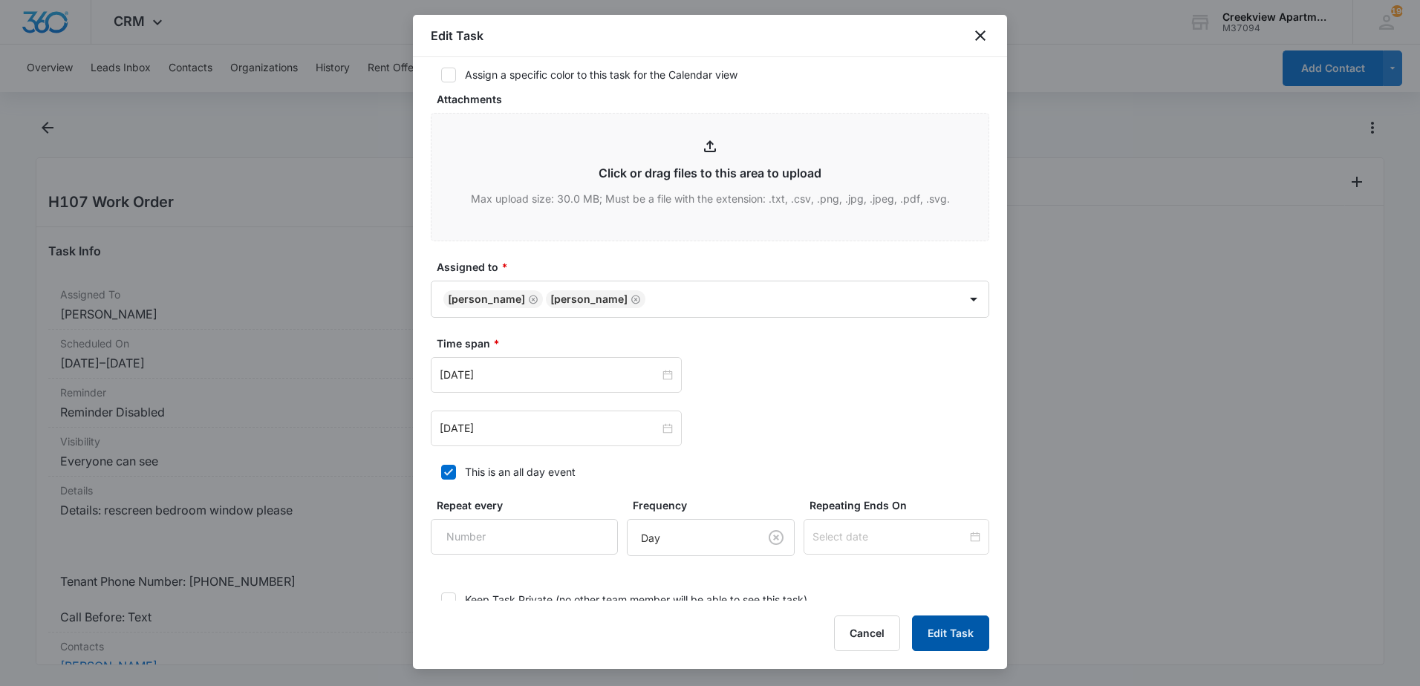
click at [938, 633] on button "Edit Task" at bounding box center [950, 634] width 77 height 36
